Goal: Task Accomplishment & Management: Manage account settings

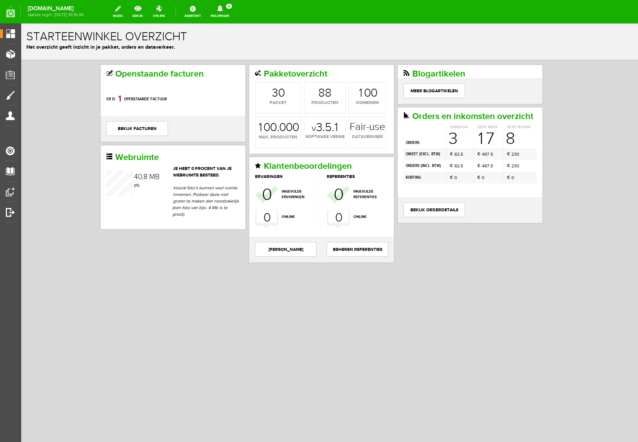
click at [223, 7] on icon at bounding box center [220, 8] width 6 height 7
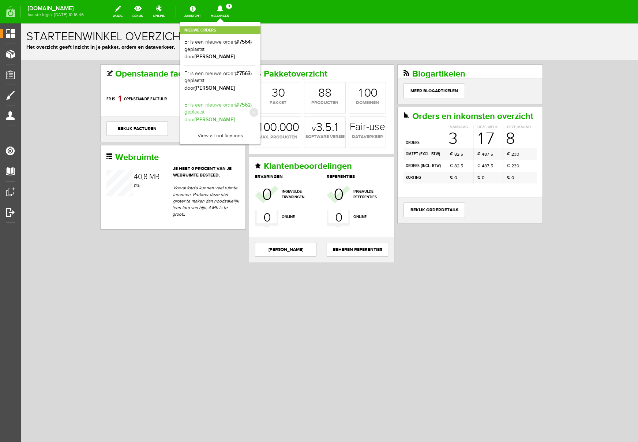
click at [246, 101] on link "Er is een nieuwe order( #7562 ) geplaatst door [PERSON_NAME]" at bounding box center [220, 112] width 72 height 22
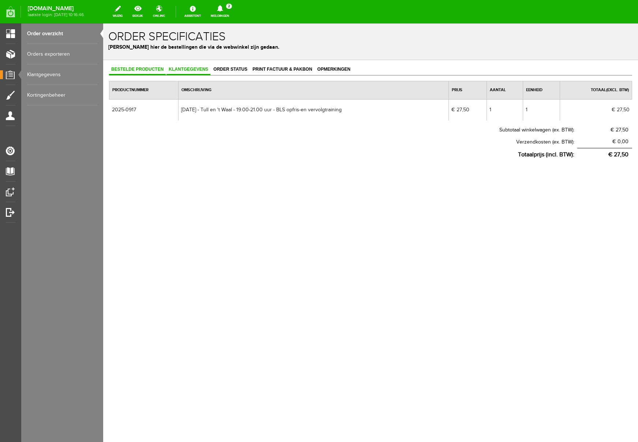
click at [193, 67] on span "Klantgegevens" at bounding box center [188, 69] width 44 height 5
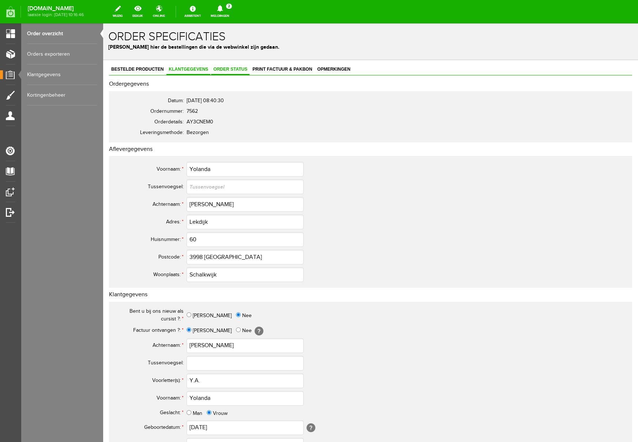
click at [236, 70] on span "Order status" at bounding box center [230, 69] width 38 height 5
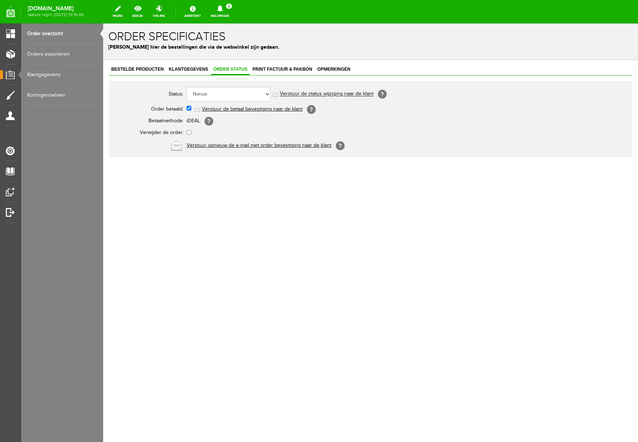
click at [239, 109] on link "Verstuur de betaal bevestiging naar de klant" at bounding box center [252, 109] width 101 height 6
click at [283, 68] on span "Print factuur & pakbon" at bounding box center [282, 69] width 64 height 5
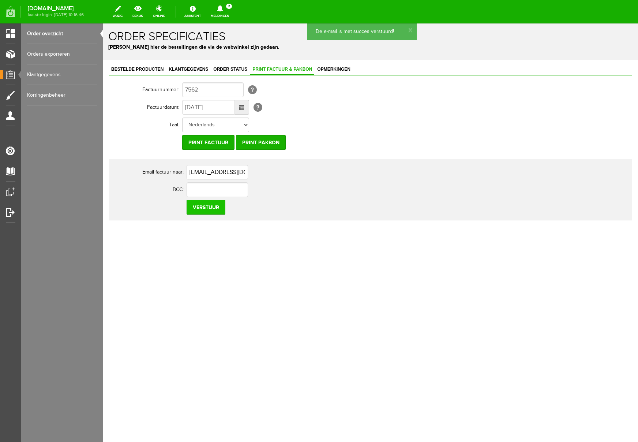
click at [208, 209] on input "Verstuur" at bounding box center [206, 207] width 39 height 15
click at [223, 6] on icon at bounding box center [220, 8] width 6 height 7
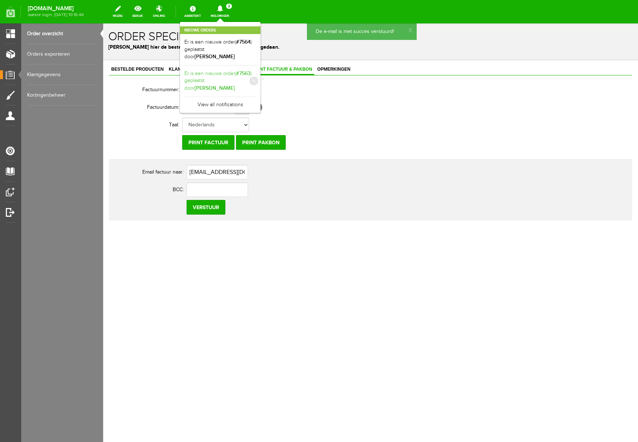
click at [256, 70] on link "Er is een nieuwe order( #7563 ) geplaatst door [PERSON_NAME]" at bounding box center [220, 81] width 72 height 22
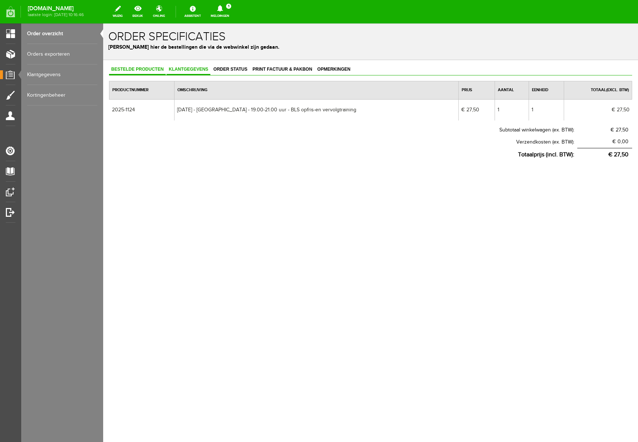
click at [195, 68] on span "Klantgegevens" at bounding box center [188, 69] width 44 height 5
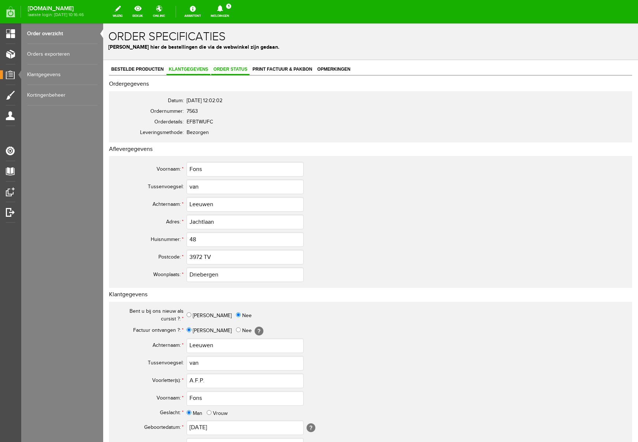
click at [225, 66] on link "Order status" at bounding box center [230, 69] width 38 height 11
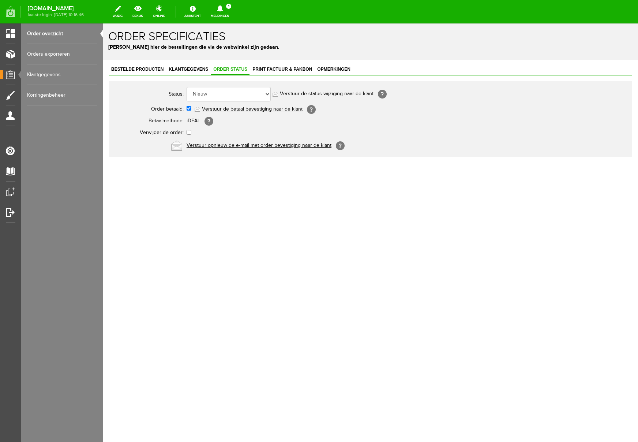
click at [248, 110] on link "Verstuur de betaal bevestiging naar de klant" at bounding box center [252, 109] width 101 height 6
click at [285, 67] on span "Print factuur & pakbon" at bounding box center [282, 69] width 64 height 5
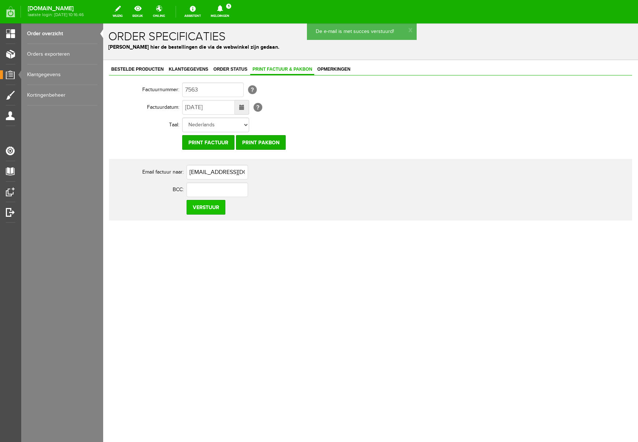
click at [207, 208] on input "Verstuur" at bounding box center [206, 207] width 39 height 15
click at [223, 8] on icon at bounding box center [220, 8] width 6 height 7
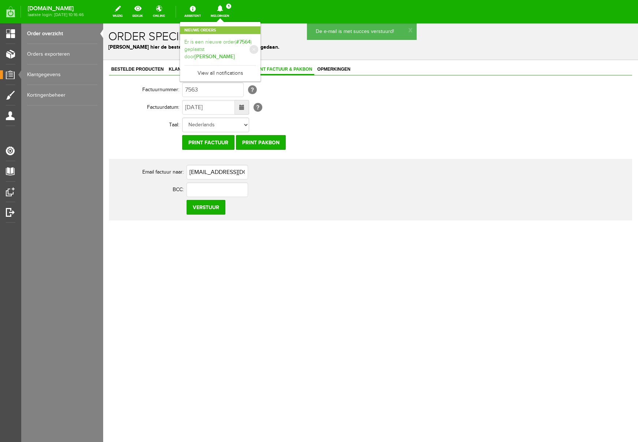
click at [256, 43] on link "Er is een nieuwe order( #7564 ) geplaatst door [PERSON_NAME]" at bounding box center [220, 49] width 72 height 22
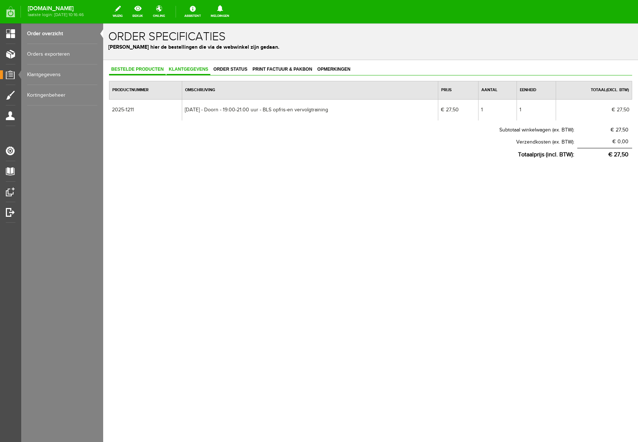
click at [191, 70] on span "Klantgegevens" at bounding box center [188, 69] width 44 height 5
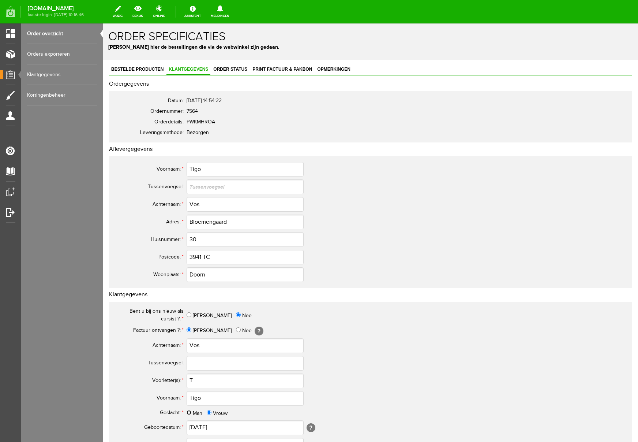
click at [190, 413] on input "Man" at bounding box center [189, 412] width 5 height 5
radio input "true"
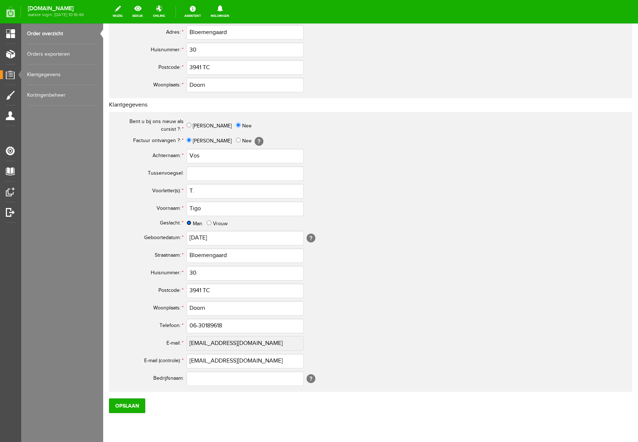
scroll to position [214, 0]
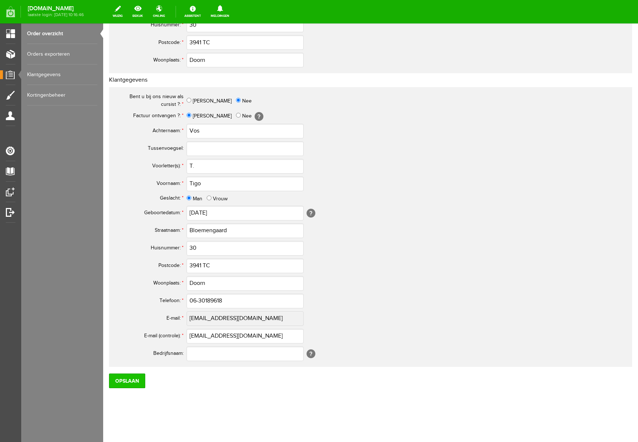
click at [134, 378] on input "Opslaan" at bounding box center [127, 380] width 36 height 15
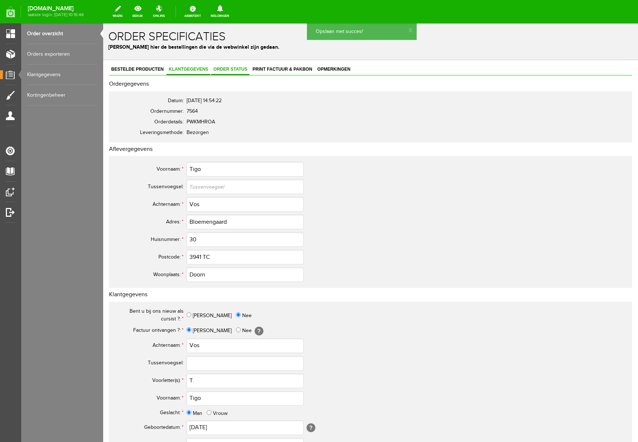
click at [239, 68] on span "Order status" at bounding box center [230, 69] width 38 height 5
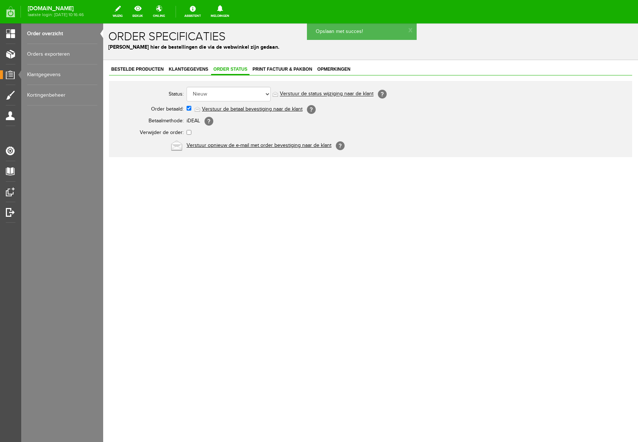
click at [235, 108] on link "Verstuur de betaal bevestiging naar de klant" at bounding box center [252, 109] width 101 height 6
click at [274, 70] on span "Print factuur & pakbon" at bounding box center [282, 69] width 64 height 5
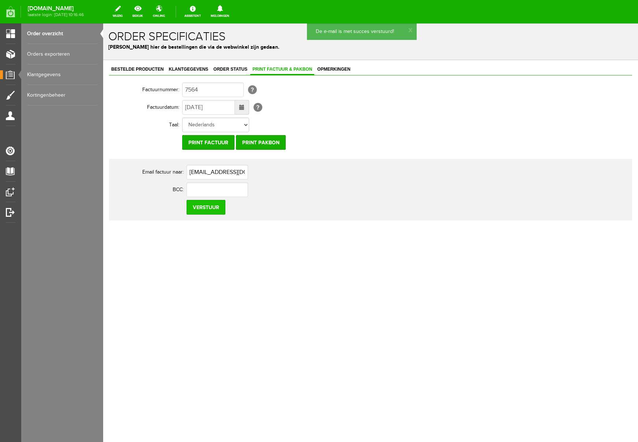
click at [207, 213] on input "Verstuur" at bounding box center [206, 207] width 39 height 15
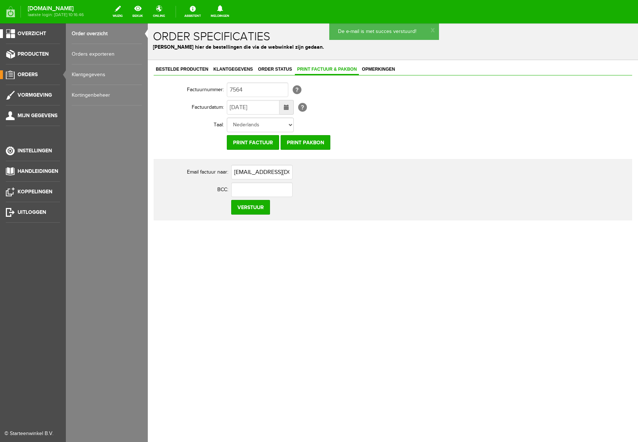
click at [27, 33] on span "Overzicht" at bounding box center [32, 33] width 29 height 6
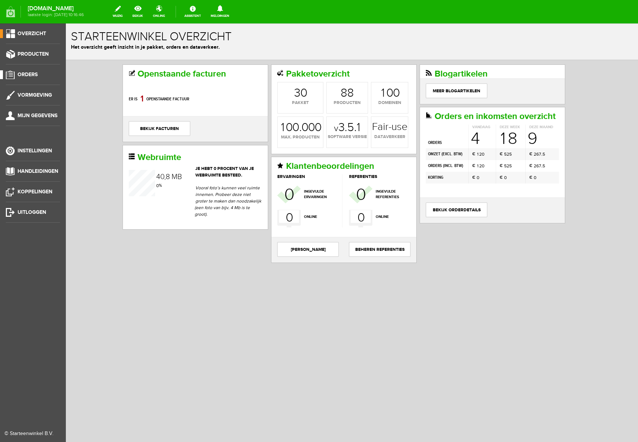
click at [29, 76] on span "Orders" at bounding box center [28, 74] width 20 height 6
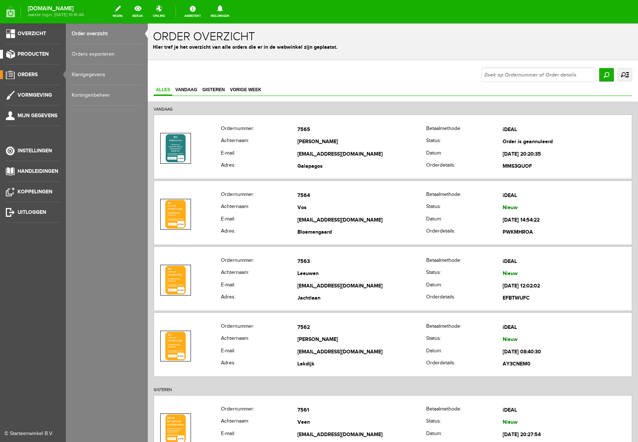
click at [31, 53] on span "Producten" at bounding box center [33, 54] width 31 height 6
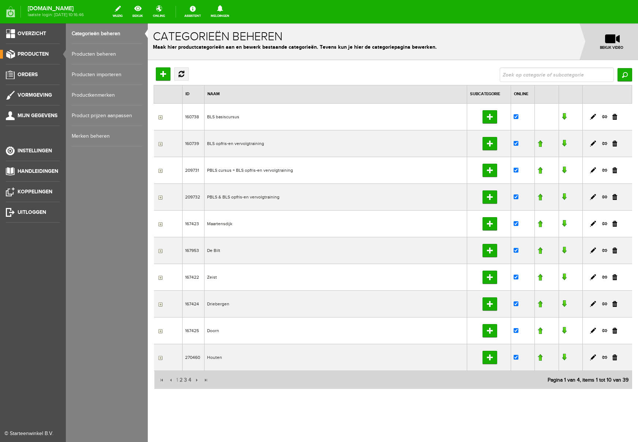
click at [85, 55] on link "Producten beheren" at bounding box center [107, 54] width 70 height 20
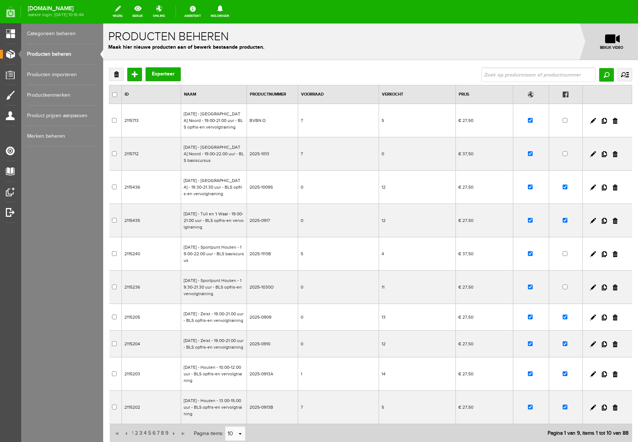
scroll to position [89, 0]
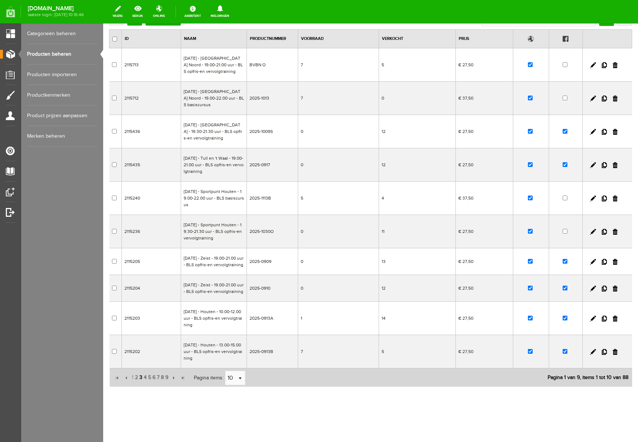
click at [140, 375] on span "3" at bounding box center [141, 377] width 4 height 15
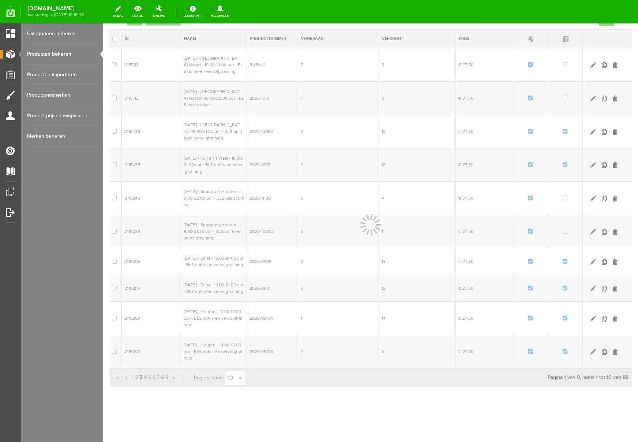
scroll to position [69, 0]
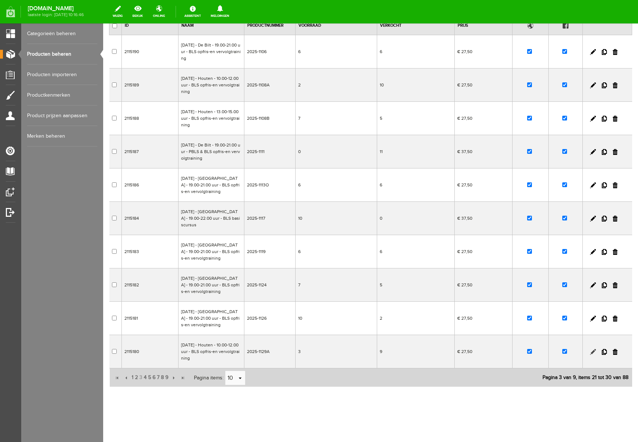
click at [594, 352] on link at bounding box center [593, 352] width 6 height 6
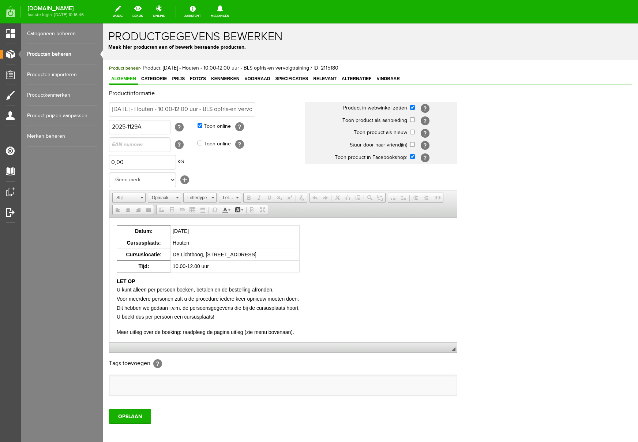
scroll to position [0, 0]
click at [251, 75] on link "Voorraad" at bounding box center [257, 79] width 30 height 11
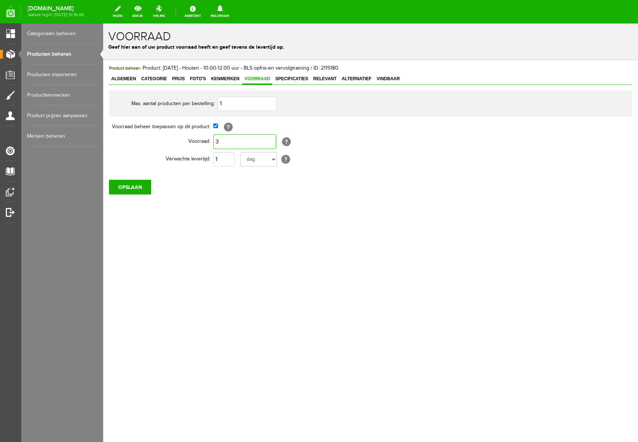
click at [228, 141] on input "3" at bounding box center [244, 141] width 63 height 15
type input "2"
drag, startPoint x: 254, startPoint y: 217, endPoint x: 221, endPoint y: 212, distance: 32.9
click at [254, 217] on div "Product beheer - Product: [DATE] - Houten - 10.00-12.00 uur - BLS opfris-en ver…" at bounding box center [370, 154] width 535 height 188
click at [127, 189] on input "OPSLAAN" at bounding box center [130, 187] width 42 height 15
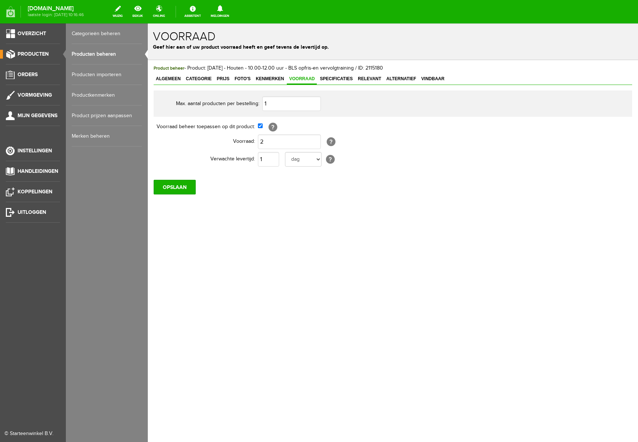
click at [101, 54] on link "Producten beheren" at bounding box center [107, 54] width 70 height 20
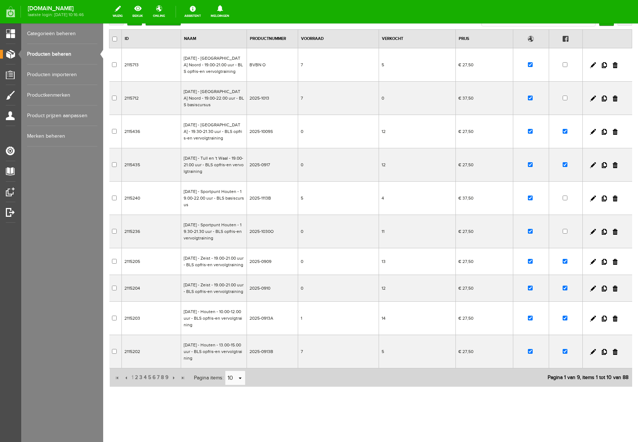
scroll to position [89, 0]
click at [592, 318] on link at bounding box center [593, 318] width 6 height 6
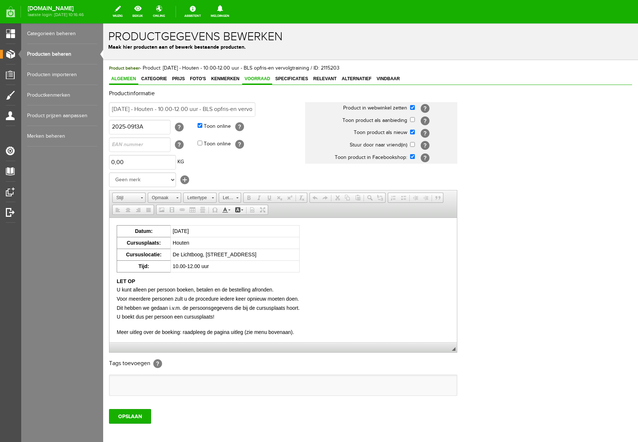
scroll to position [0, 0]
click at [256, 80] on span "Voorraad" at bounding box center [257, 78] width 30 height 5
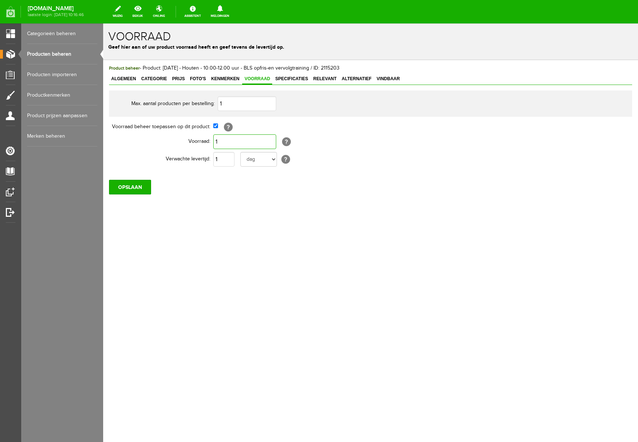
click at [231, 143] on input "1" at bounding box center [244, 141] width 63 height 15
drag, startPoint x: 226, startPoint y: 190, endPoint x: 161, endPoint y: 186, distance: 64.5
click at [225, 190] on div "OPSLAAN" at bounding box center [370, 184] width 523 height 20
click at [139, 186] on input "OPSLAAN" at bounding box center [130, 187] width 42 height 15
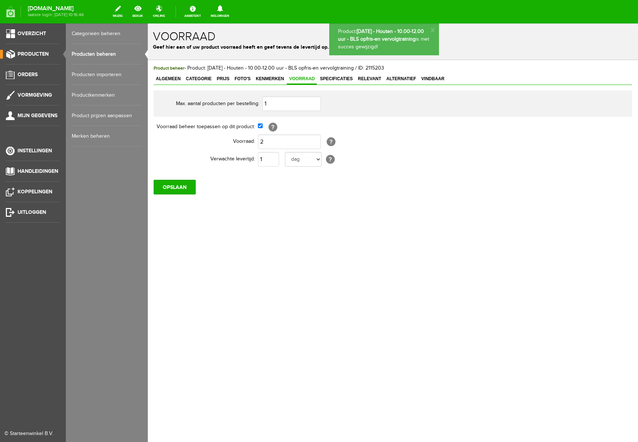
click at [29, 52] on span "Producten" at bounding box center [33, 54] width 31 height 6
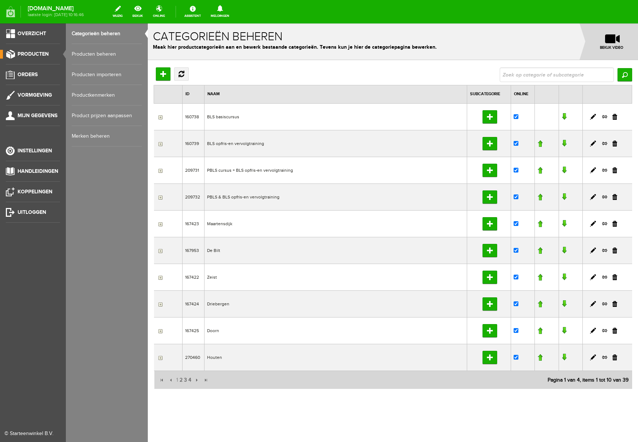
click at [81, 53] on link "Producten beheren" at bounding box center [107, 54] width 70 height 20
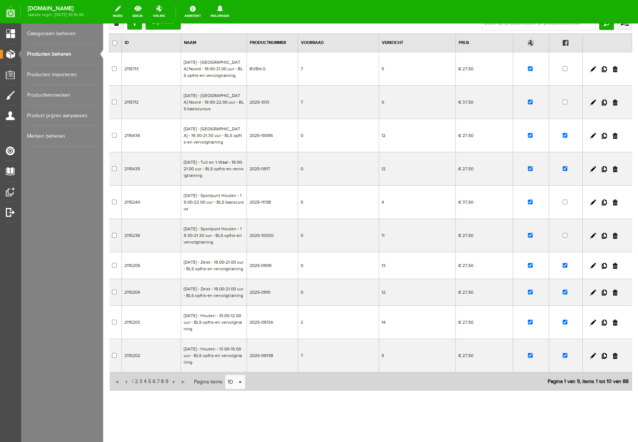
scroll to position [89, 0]
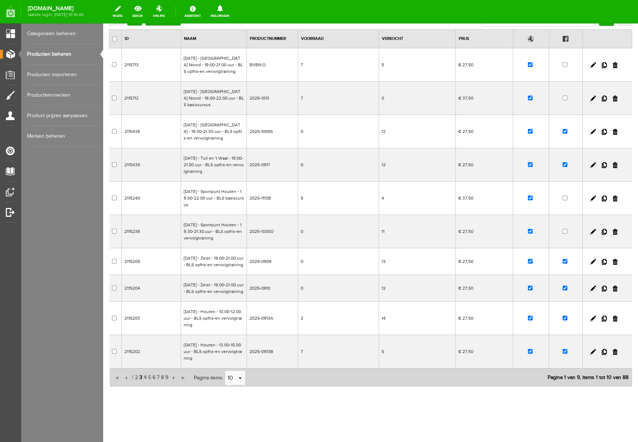
click at [139, 377] on span "3" at bounding box center [141, 377] width 4 height 15
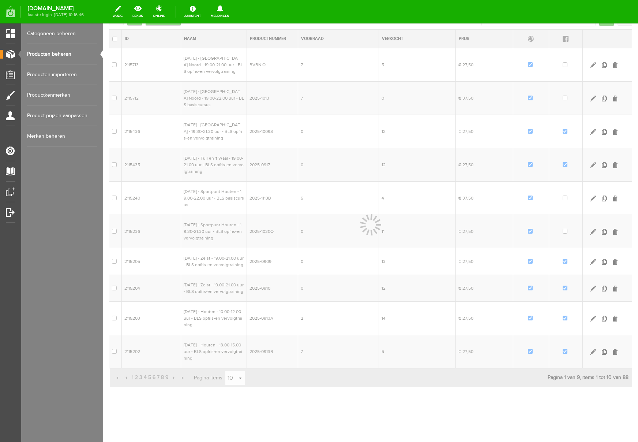
scroll to position [69, 0]
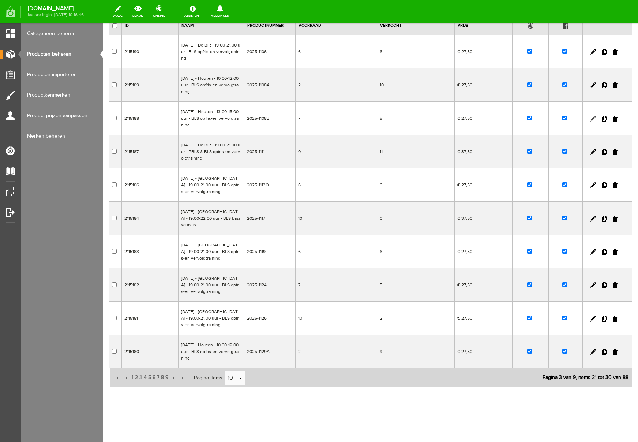
click at [591, 118] on link at bounding box center [593, 119] width 6 height 6
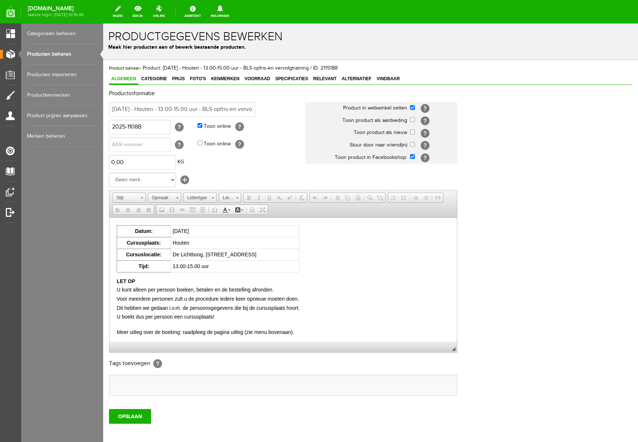
scroll to position [0, 0]
click at [256, 81] on link "Voorraad" at bounding box center [257, 79] width 30 height 11
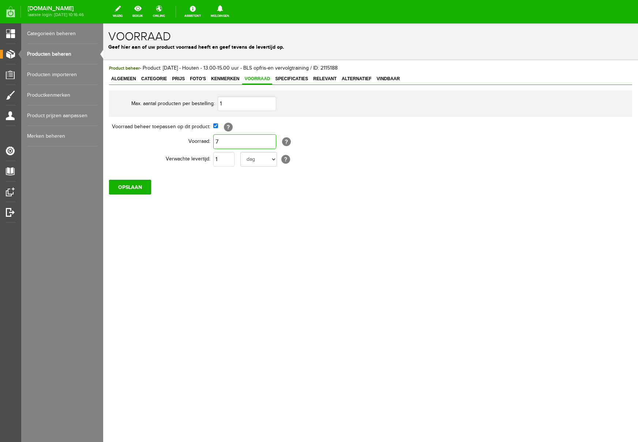
click at [233, 143] on input "7" at bounding box center [244, 141] width 63 height 15
type input "6"
drag, startPoint x: 212, startPoint y: 233, endPoint x: 105, endPoint y: 209, distance: 109.9
click at [207, 233] on div "Product beheer - Product: [DATE] - Houten - 13.00-15.00 uur - BLS opfris-en ver…" at bounding box center [370, 154] width 535 height 188
click at [125, 188] on input "OPSLAAN" at bounding box center [130, 187] width 42 height 15
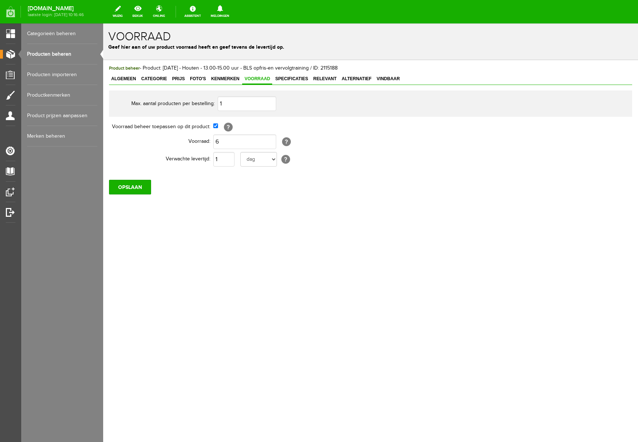
click at [254, 206] on div "Product beheer - Product: [DATE] - Houten - 13.00-15.00 uur - BLS opfris-en ver…" at bounding box center [370, 154] width 535 height 188
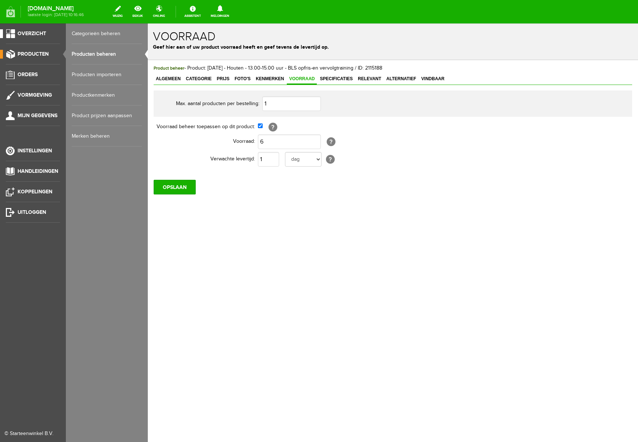
click at [26, 34] on span "Overzicht" at bounding box center [32, 33] width 29 height 6
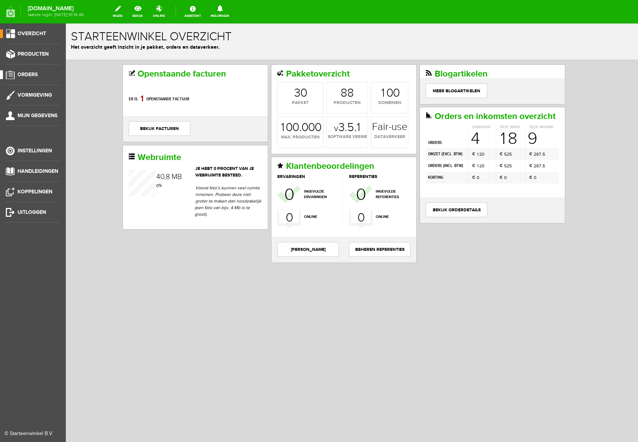
click at [31, 73] on span "Orders" at bounding box center [28, 74] width 20 height 6
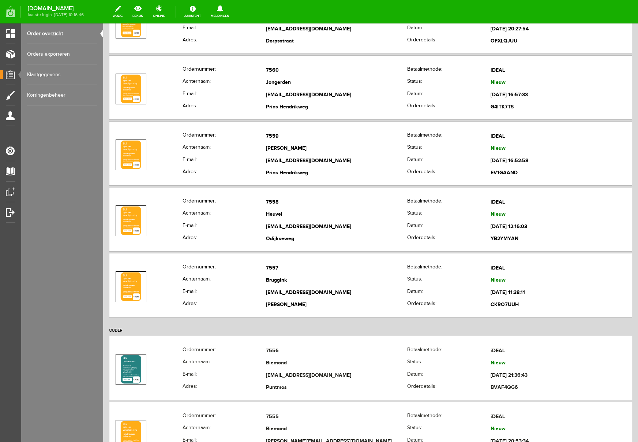
scroll to position [471, 0]
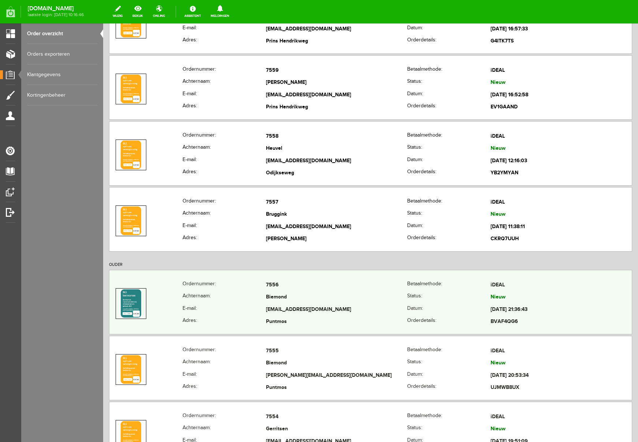
click at [393, 312] on td "[EMAIL_ADDRESS][DOMAIN_NAME]" at bounding box center [336, 309] width 141 height 12
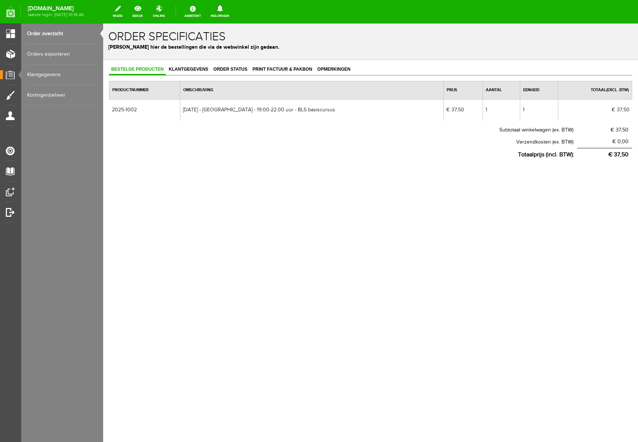
click at [55, 33] on link "Order overzicht" at bounding box center [62, 33] width 70 height 20
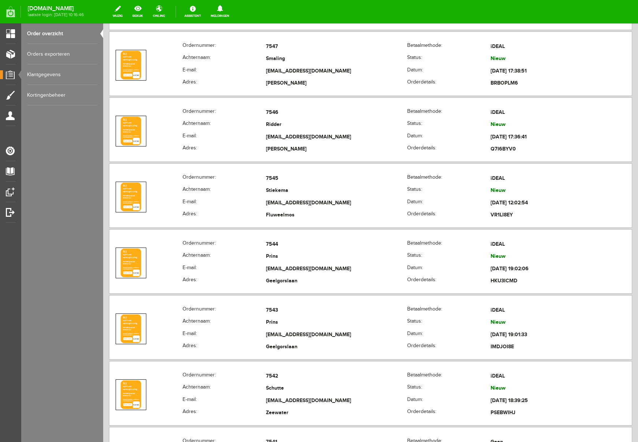
scroll to position [1306, 0]
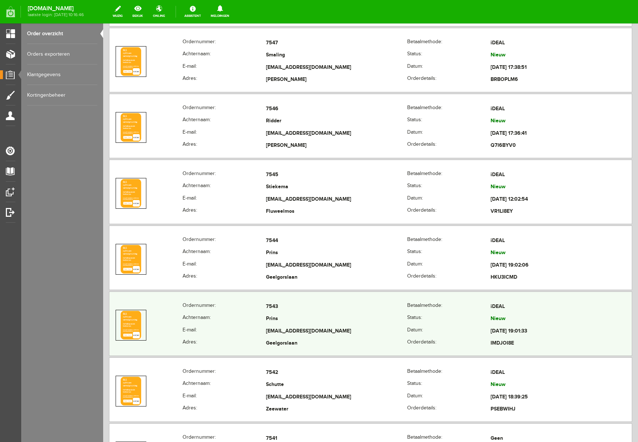
click at [330, 322] on td "Prins" at bounding box center [336, 319] width 141 height 12
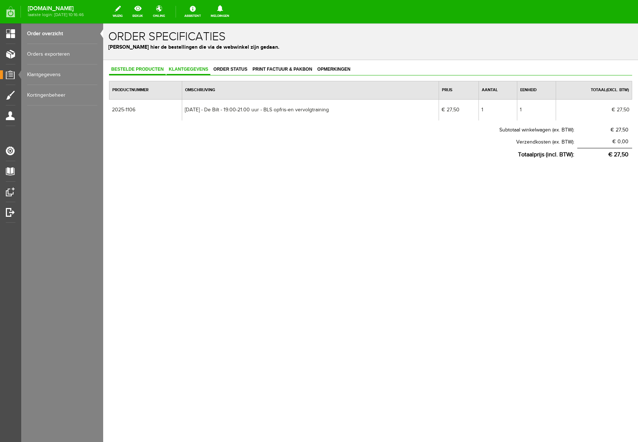
click at [201, 68] on span "Klantgegevens" at bounding box center [188, 69] width 44 height 5
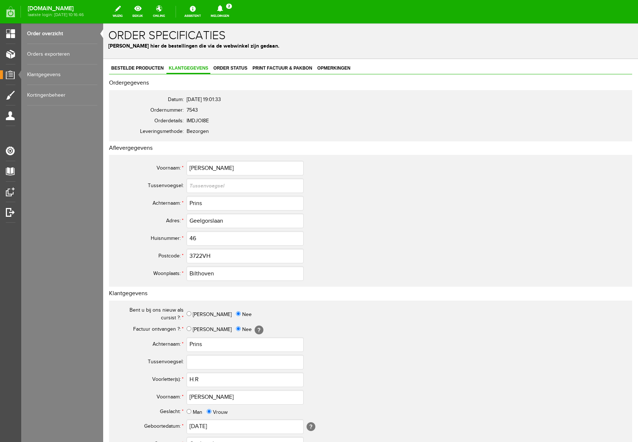
scroll to position [2, 0]
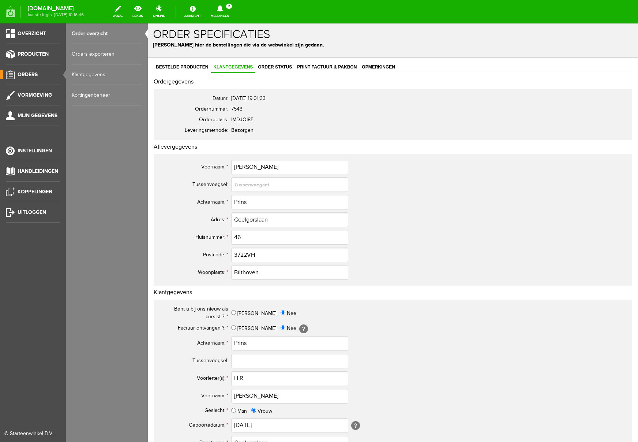
click at [89, 35] on link "Order overzicht" at bounding box center [107, 33] width 70 height 20
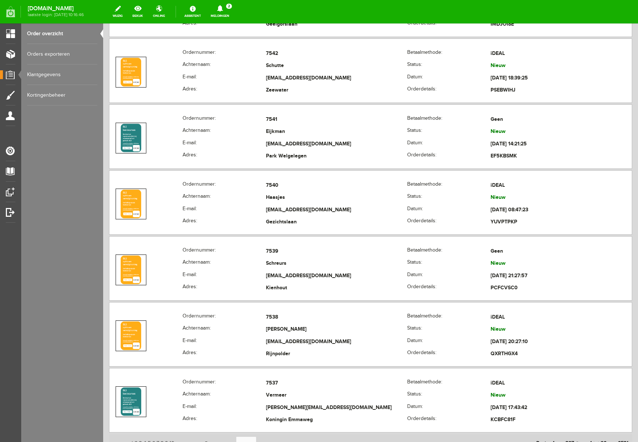
scroll to position [1766, 0]
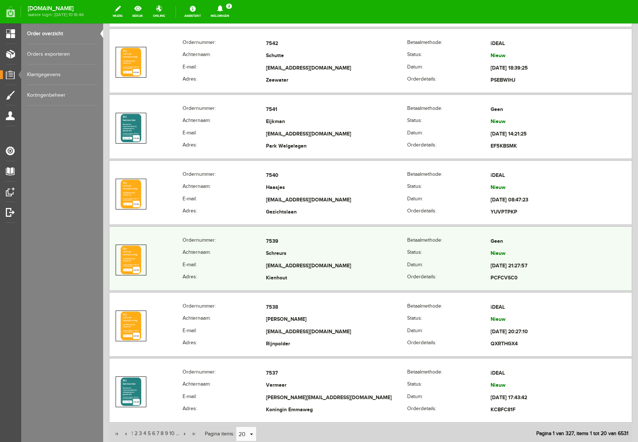
click at [345, 264] on td "[EMAIL_ADDRESS][DOMAIN_NAME]" at bounding box center [336, 266] width 141 height 12
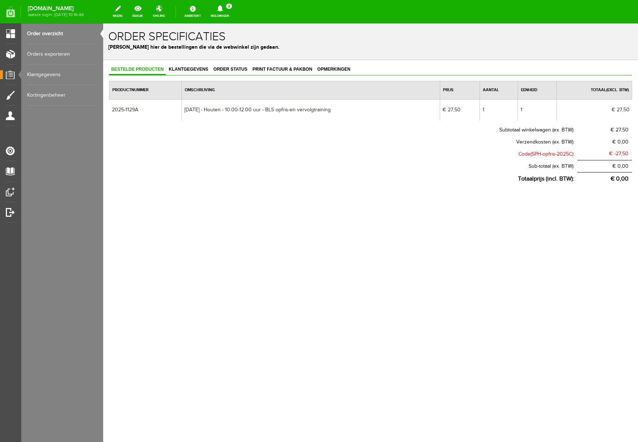
scroll to position [0, 0]
click at [51, 36] on link "Order overzicht" at bounding box center [62, 33] width 70 height 20
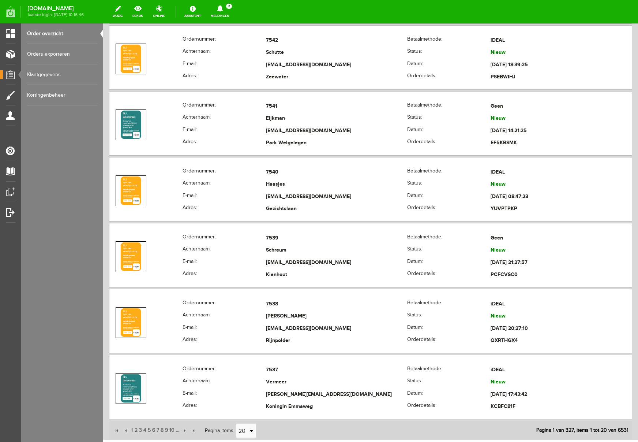
scroll to position [1770, 0]
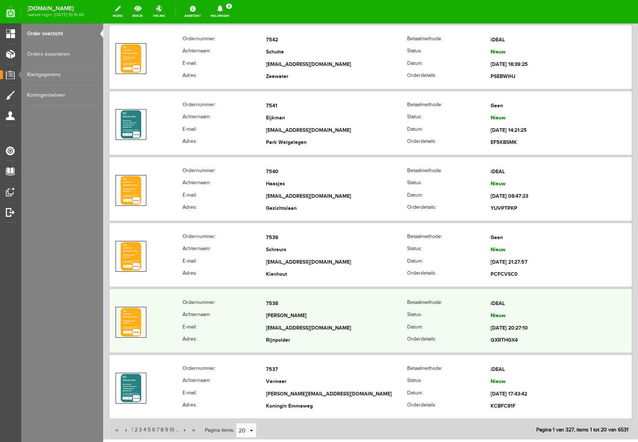
click at [317, 321] on td "[PERSON_NAME]" at bounding box center [336, 316] width 141 height 12
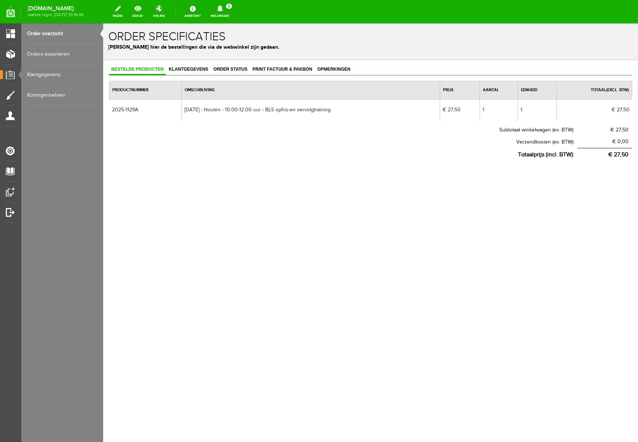
scroll to position [0, 0]
click at [192, 70] on span "Klantgegevens" at bounding box center [188, 69] width 44 height 5
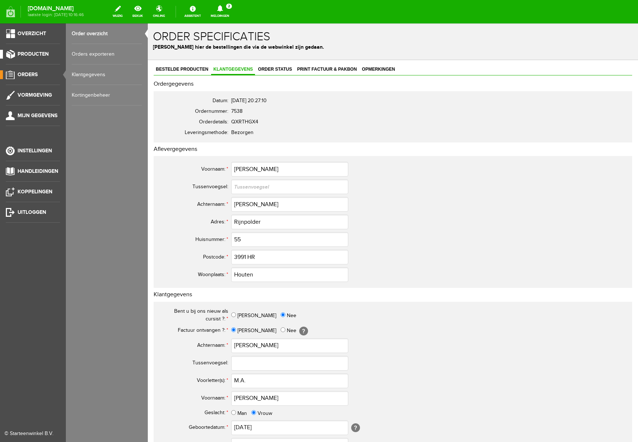
click at [29, 55] on span "Producten" at bounding box center [33, 54] width 31 height 6
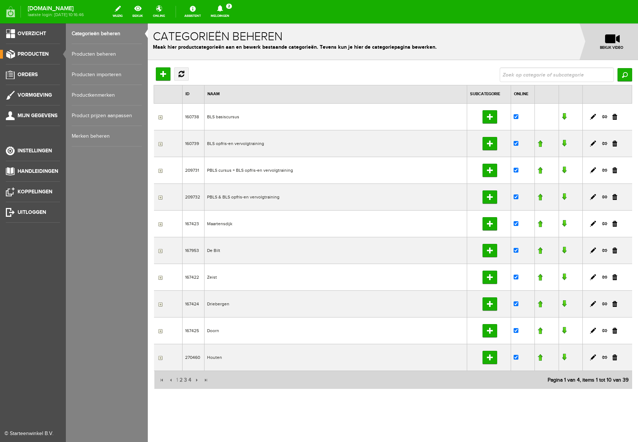
click at [86, 53] on link "Producten beheren" at bounding box center [107, 54] width 70 height 20
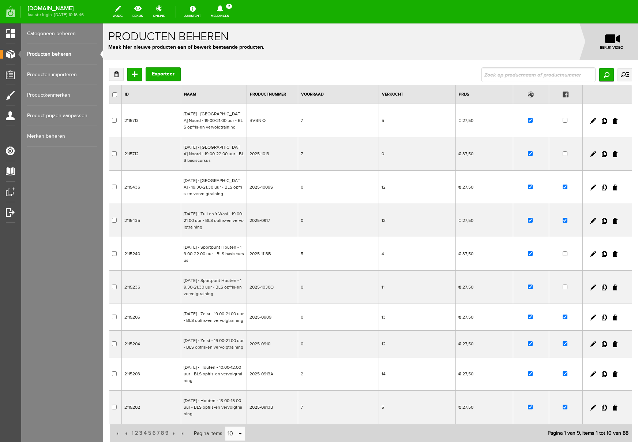
scroll to position [89, 0]
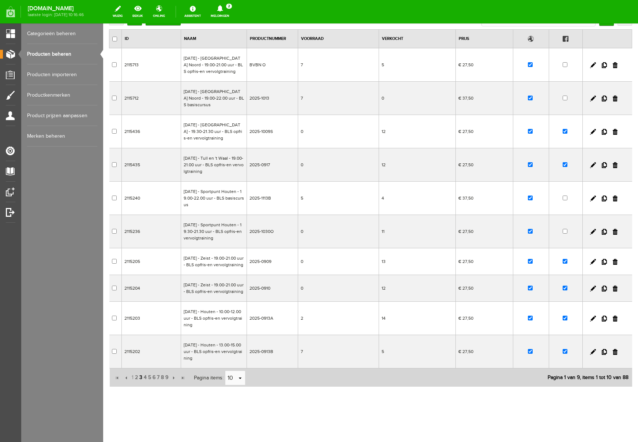
click at [141, 378] on span "3" at bounding box center [141, 377] width 4 height 15
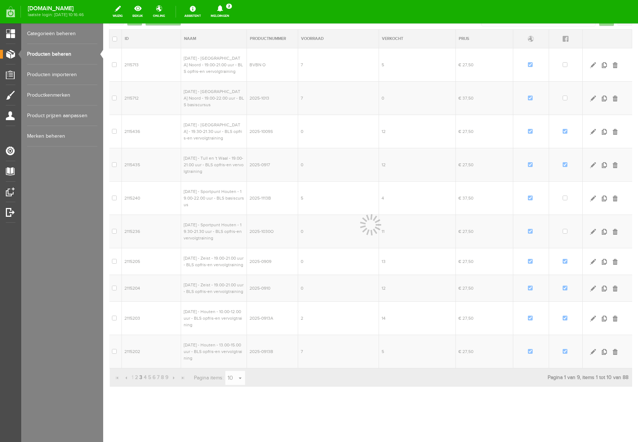
scroll to position [69, 0]
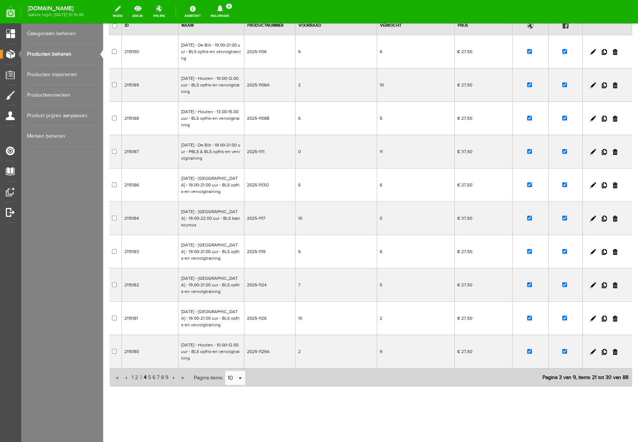
click at [145, 377] on span "4" at bounding box center [145, 377] width 4 height 15
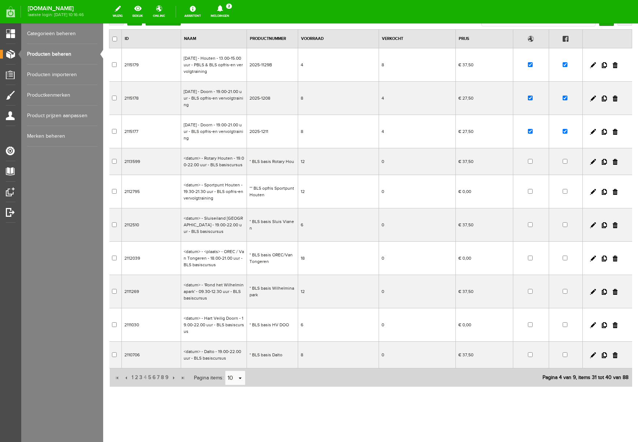
scroll to position [62, 0]
click at [593, 62] on link at bounding box center [593, 65] width 6 height 6
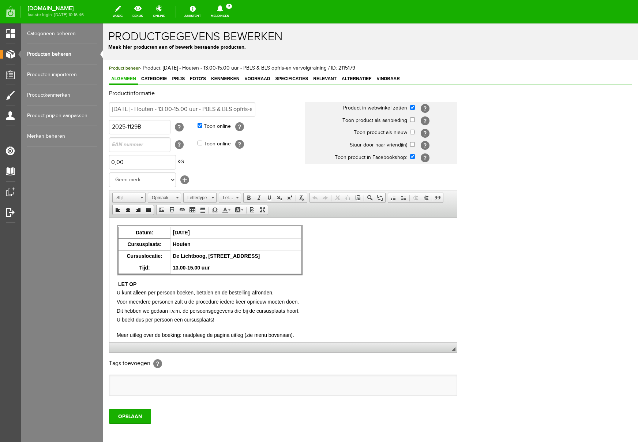
scroll to position [0, 0]
click at [259, 79] on span "Voorraad" at bounding box center [257, 78] width 30 height 5
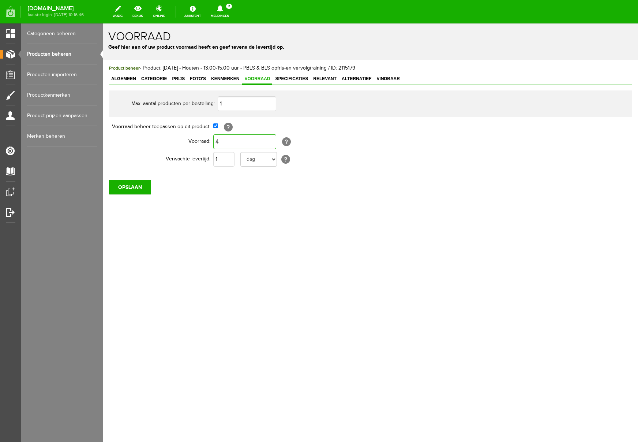
click at [243, 140] on input "4" at bounding box center [244, 141] width 63 height 15
type input "6"
click at [131, 189] on input "OPSLAAN" at bounding box center [130, 187] width 42 height 15
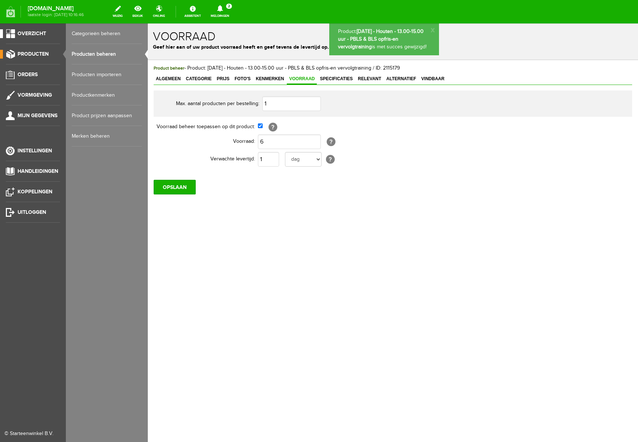
click at [34, 31] on span "Overzicht" at bounding box center [32, 33] width 29 height 6
